Goal: Information Seeking & Learning: Learn about a topic

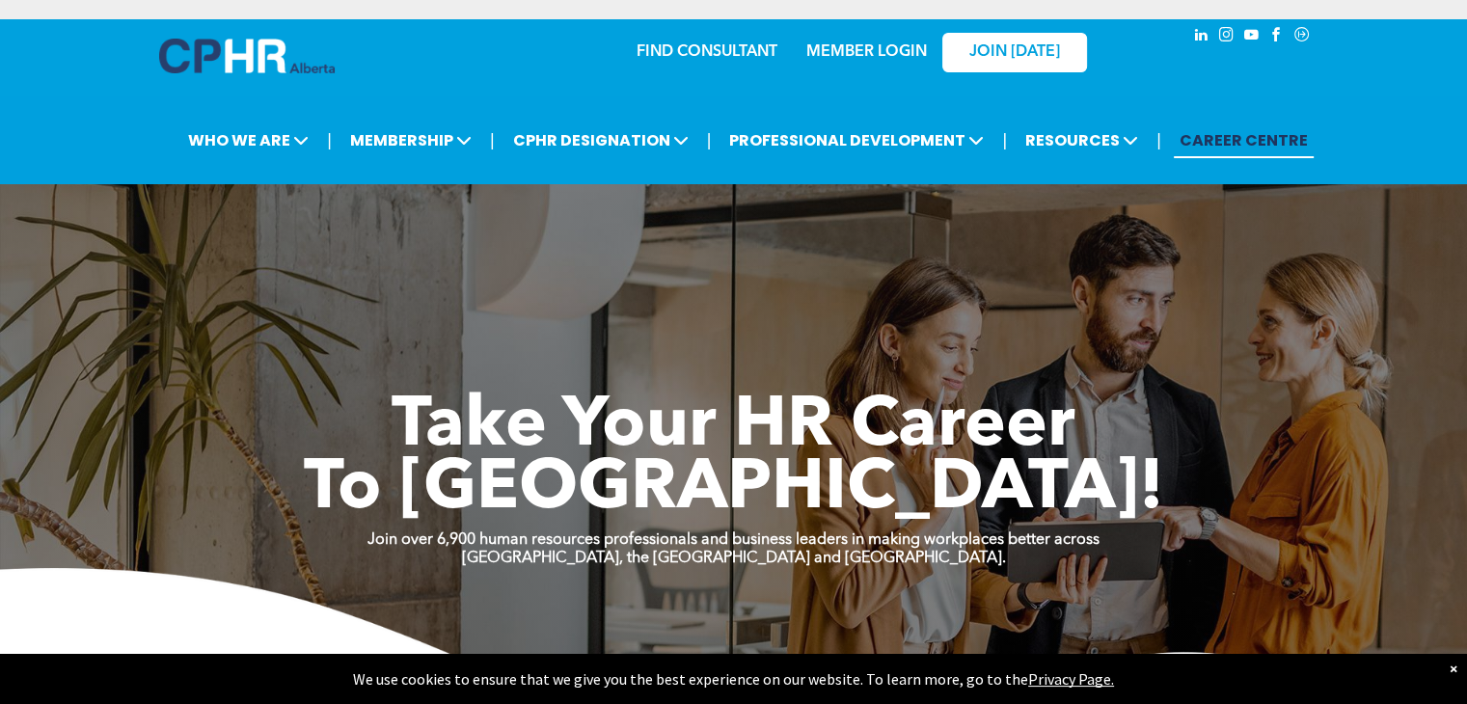
drag, startPoint x: 1480, startPoint y: 55, endPoint x: 1480, endPoint y: -15, distance: 70.4
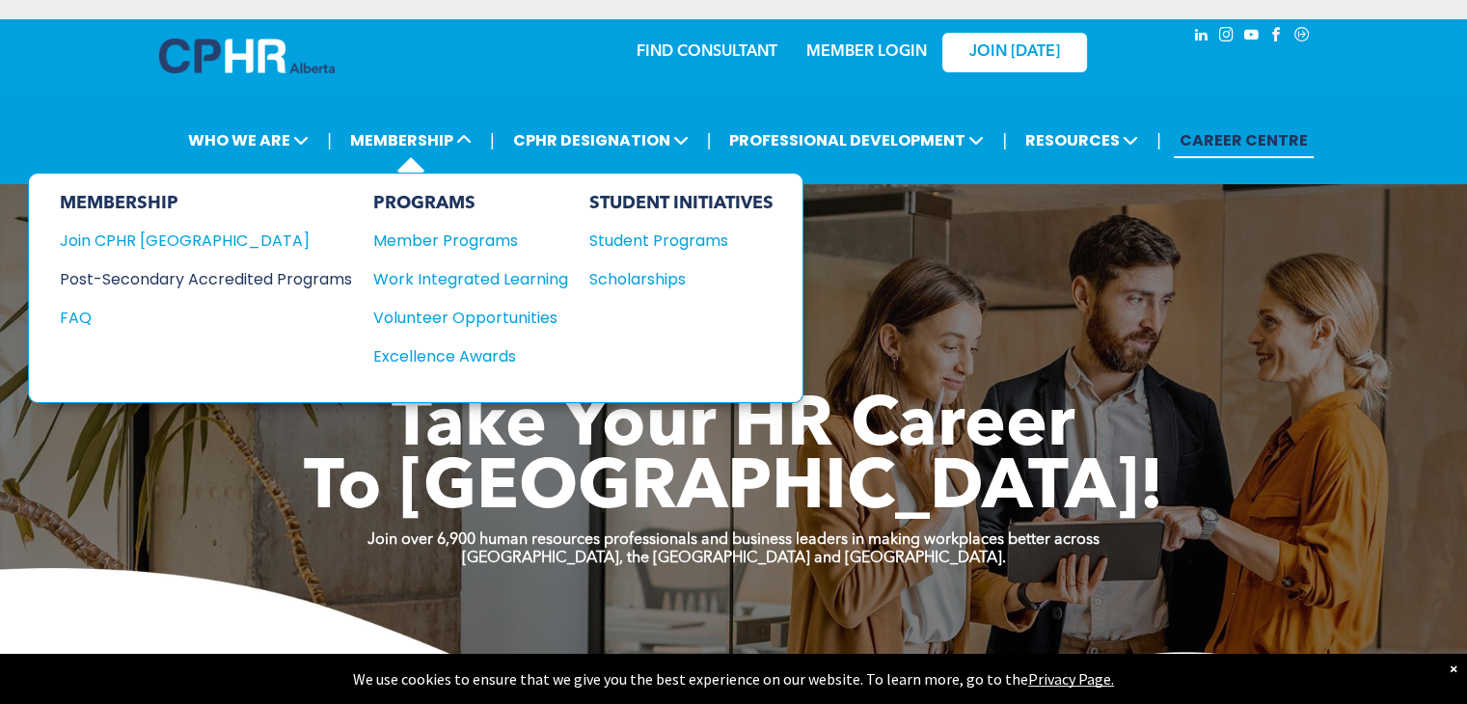
click at [316, 267] on div "Post-Secondary Accredited Programs" at bounding box center [191, 279] width 263 height 24
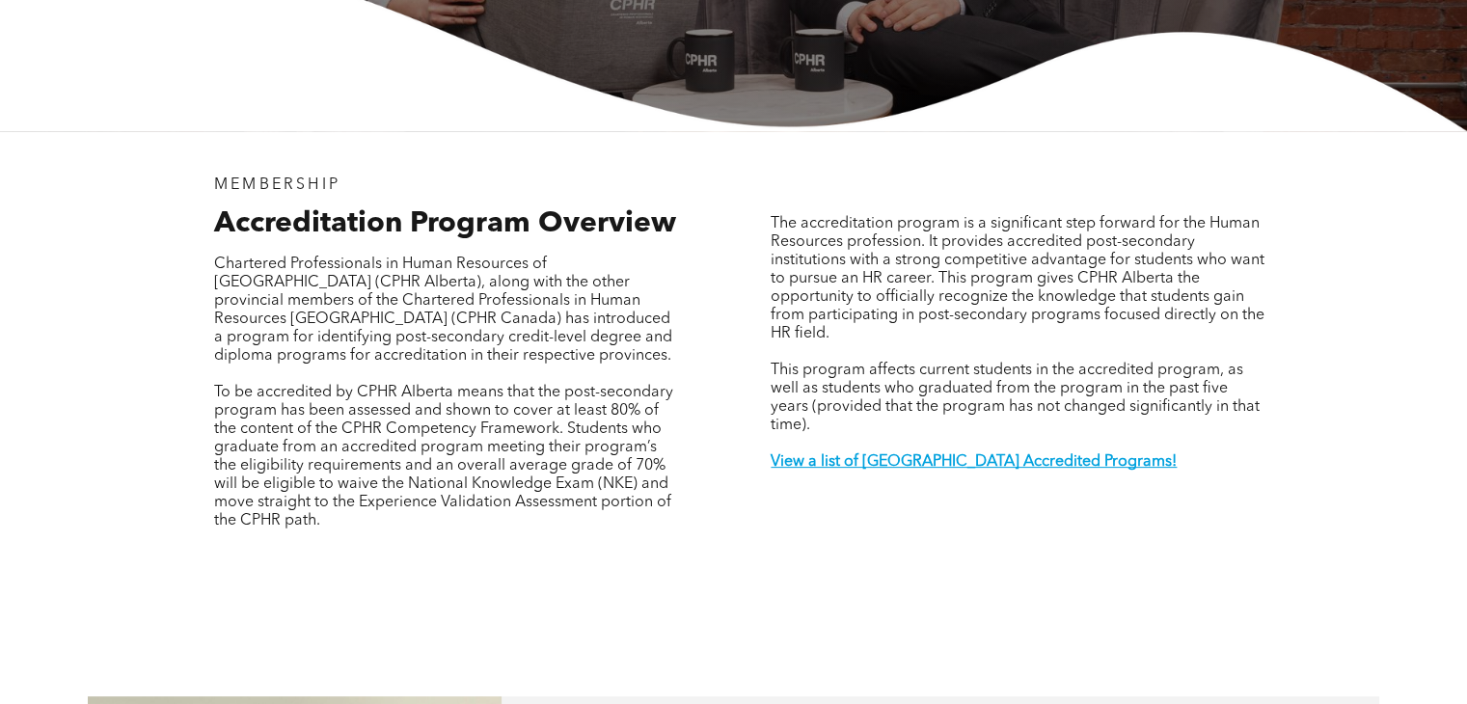
scroll to position [540, 0]
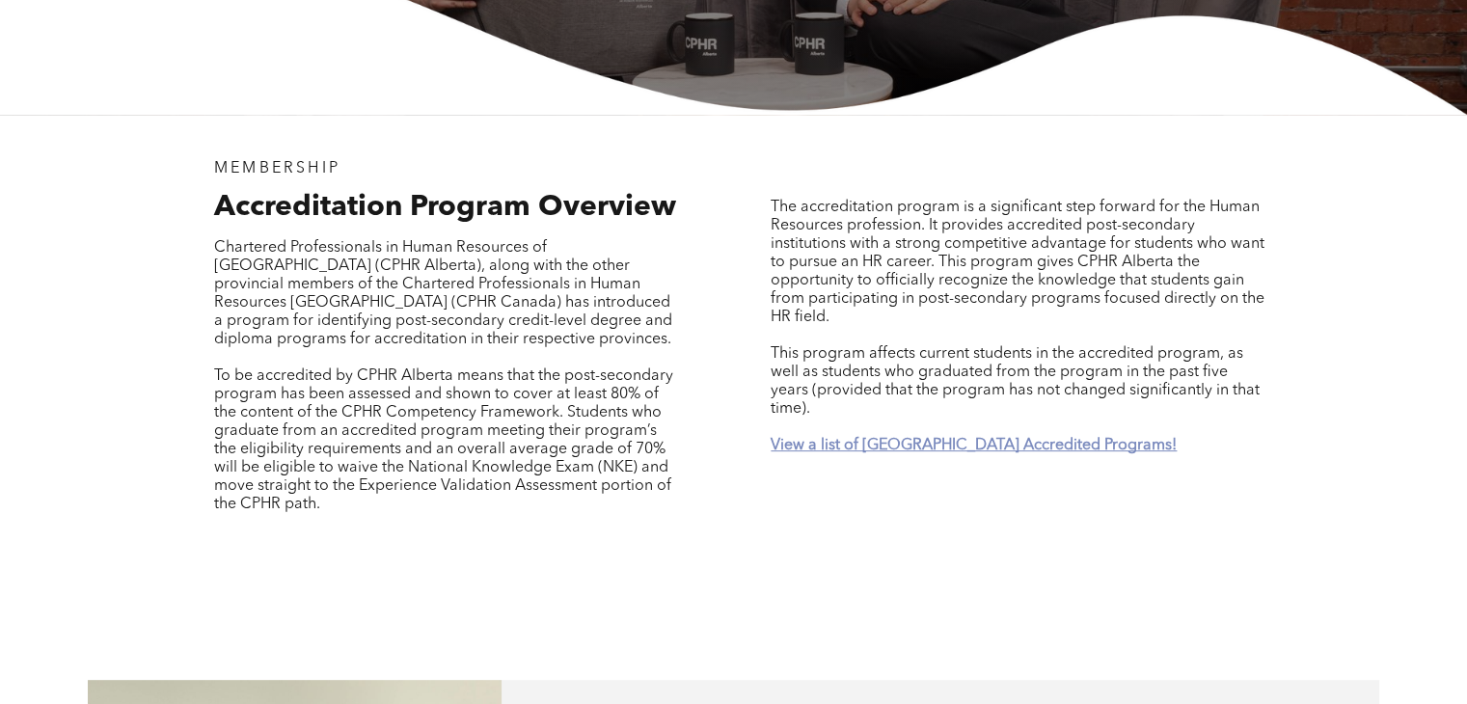
click at [994, 438] on strong "View a list of [GEOGRAPHIC_DATA] Accredited Programs!" at bounding box center [973, 445] width 406 height 15
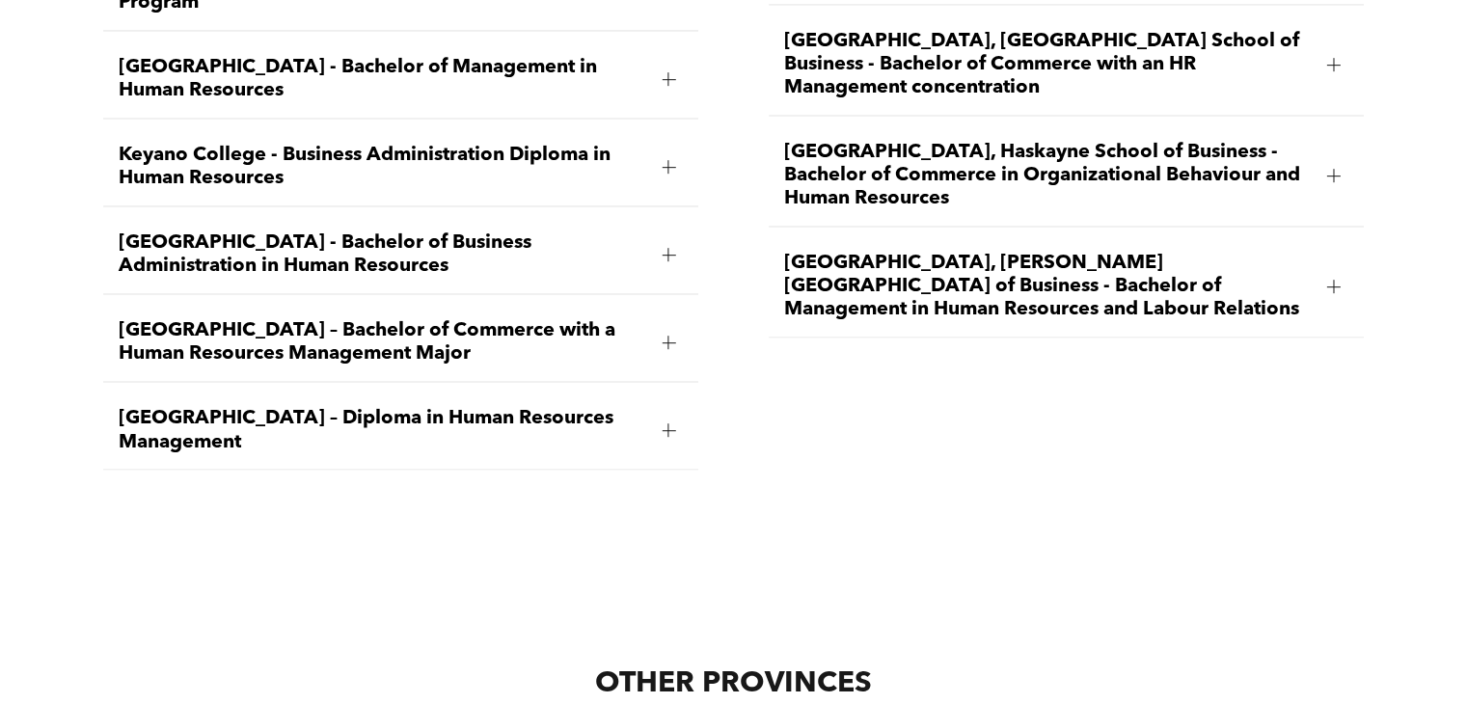
scroll to position [3235, 0]
